Goal: Check status: Verify the current state of an ongoing process or item

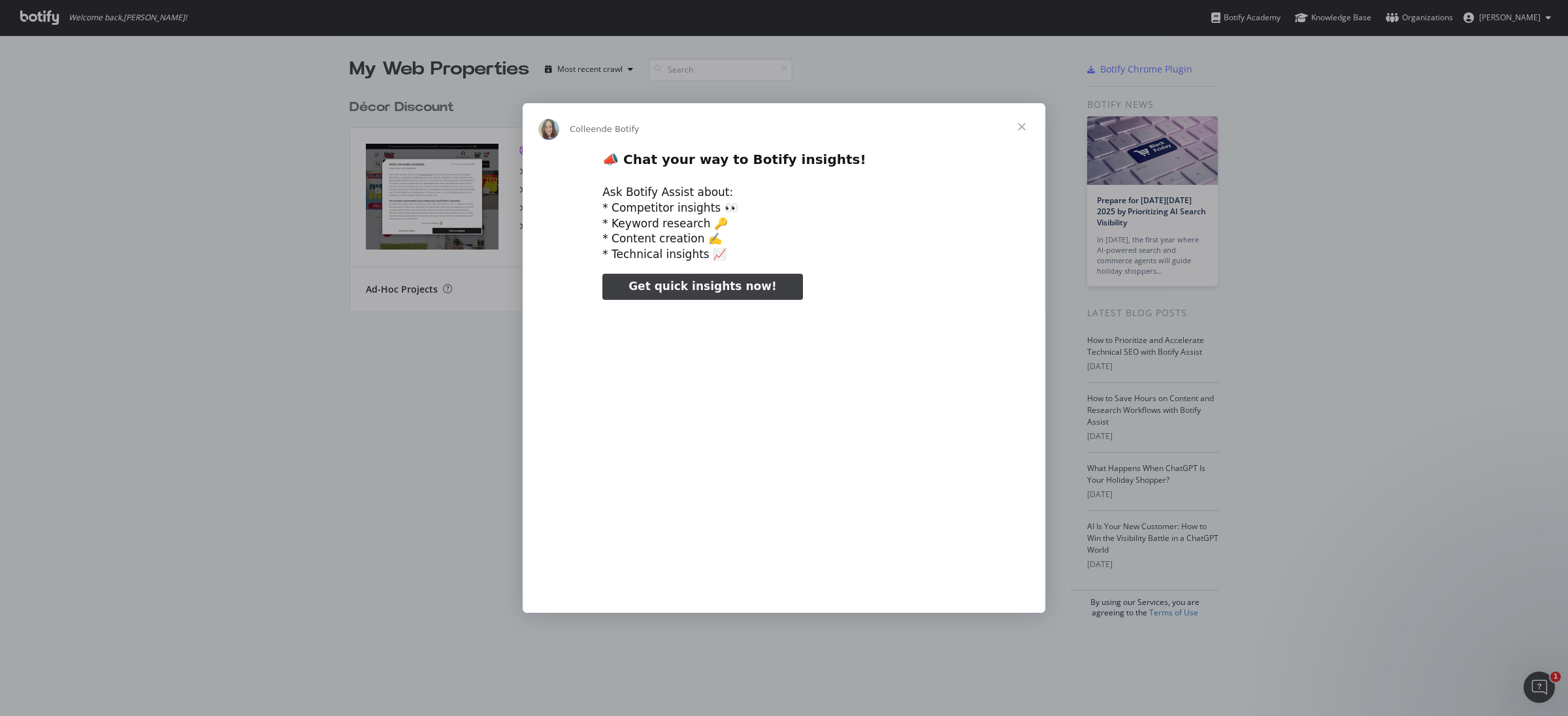
type input "929460"
click at [1017, 127] on span "Fermer" at bounding box center [1022, 127] width 47 height 47
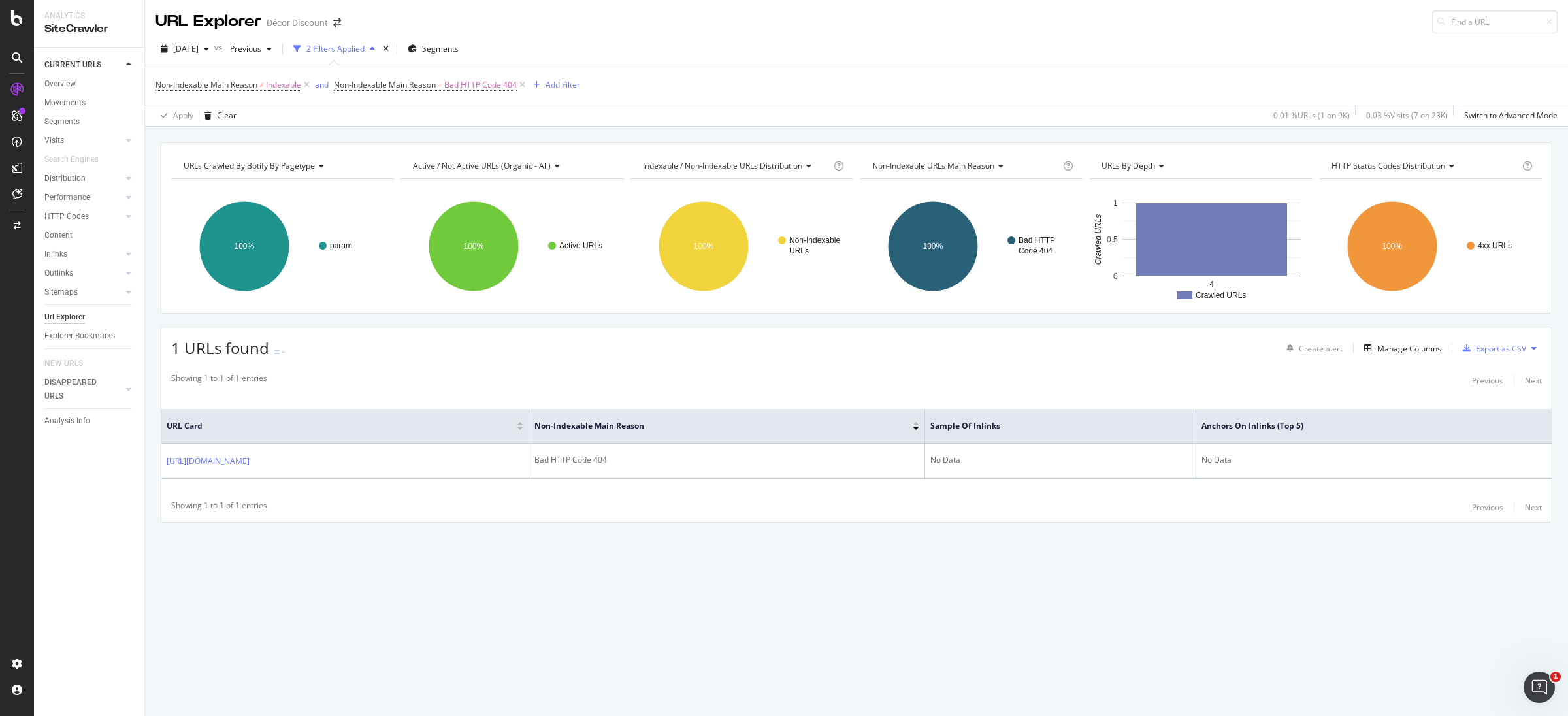
click at [850, 100] on div "Non-Indexable Main Reason ≠ Indexable and Non-Indexable Main Reason = Bad HTTP …" at bounding box center [856, 85] width 1402 height 39
